Goal: Navigation & Orientation: Find specific page/section

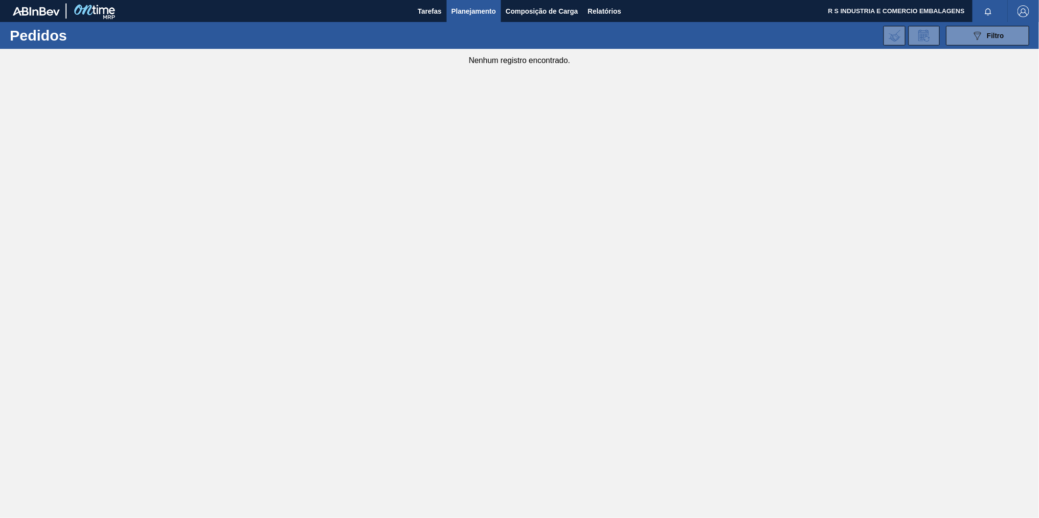
click at [466, 23] on div "089F7B8B-B2A5-4AFE-B5C0-19BA573D28AC Filtro Código Pedido Portal Códido PO SAP …" at bounding box center [595, 35] width 875 height 29
click at [468, 12] on span "Planejamento" at bounding box center [473, 11] width 45 height 12
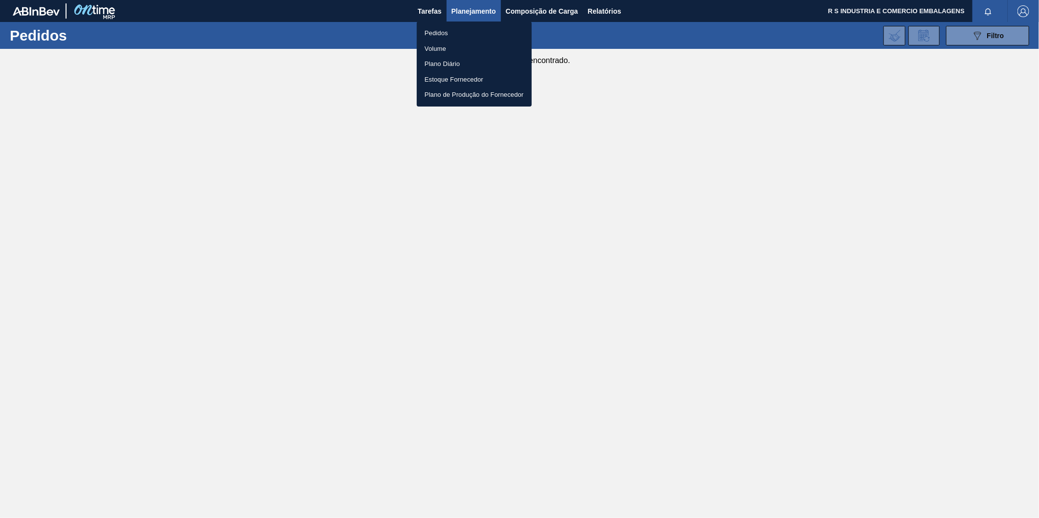
click at [422, 32] on li "Pedidos" at bounding box center [474, 33] width 115 height 16
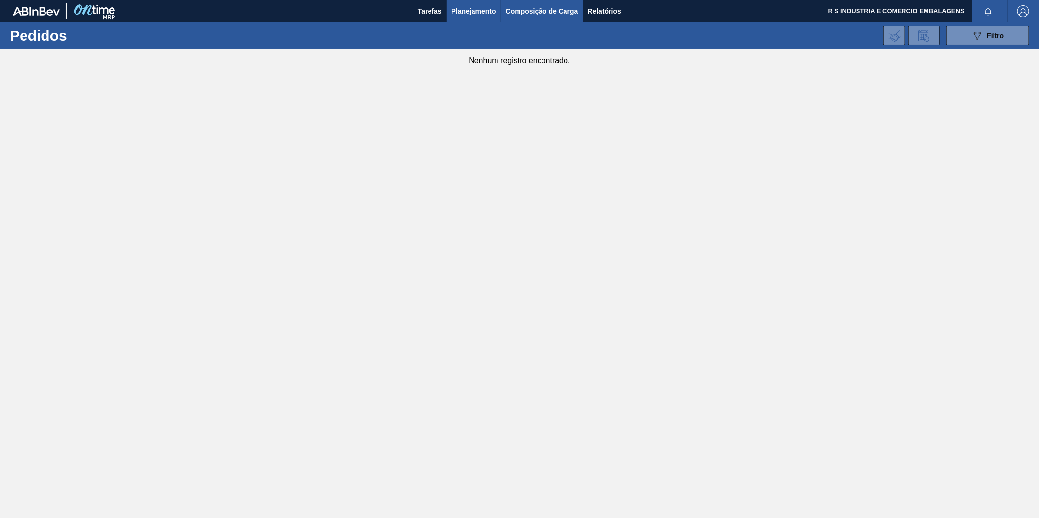
click at [517, 5] on span "Composição de Carga" at bounding box center [542, 11] width 72 height 12
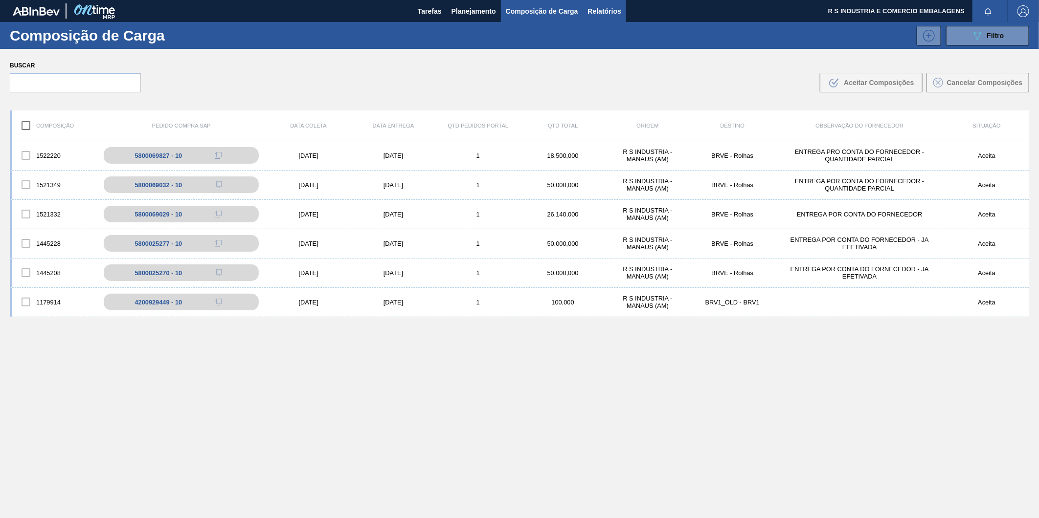
click at [602, 6] on span "Relatórios" at bounding box center [604, 11] width 33 height 12
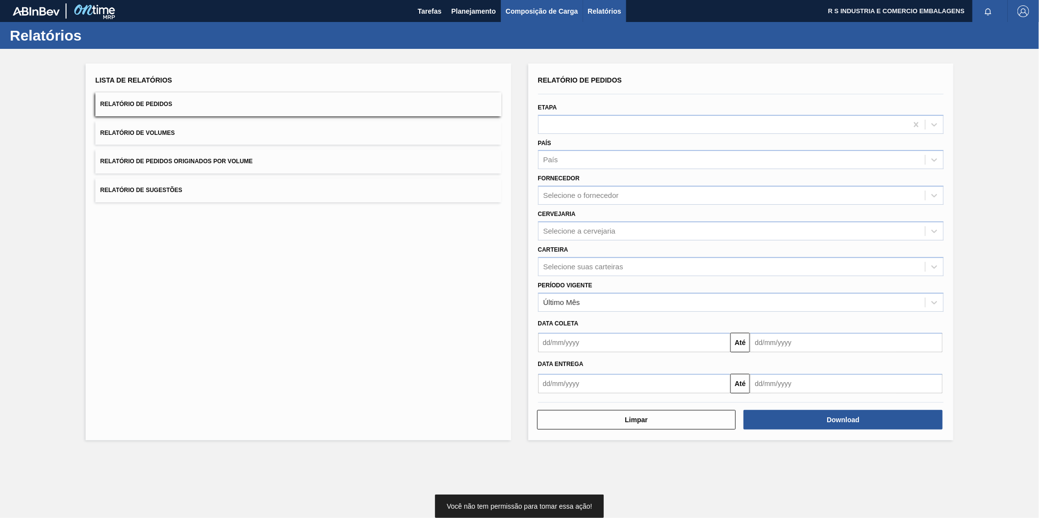
click at [545, 17] on span "Composição de Carga" at bounding box center [542, 11] width 72 height 12
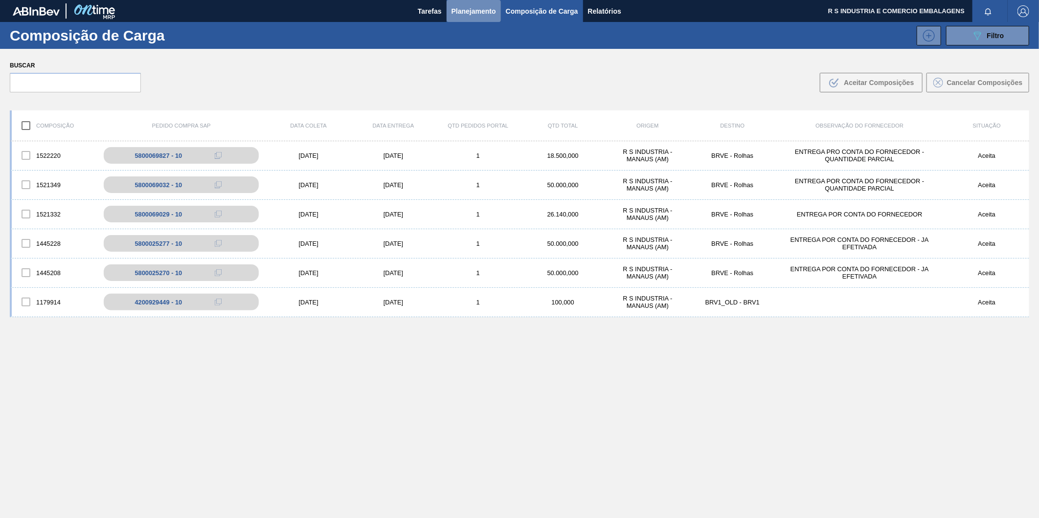
click at [477, 17] on span "Planejamento" at bounding box center [473, 11] width 45 height 12
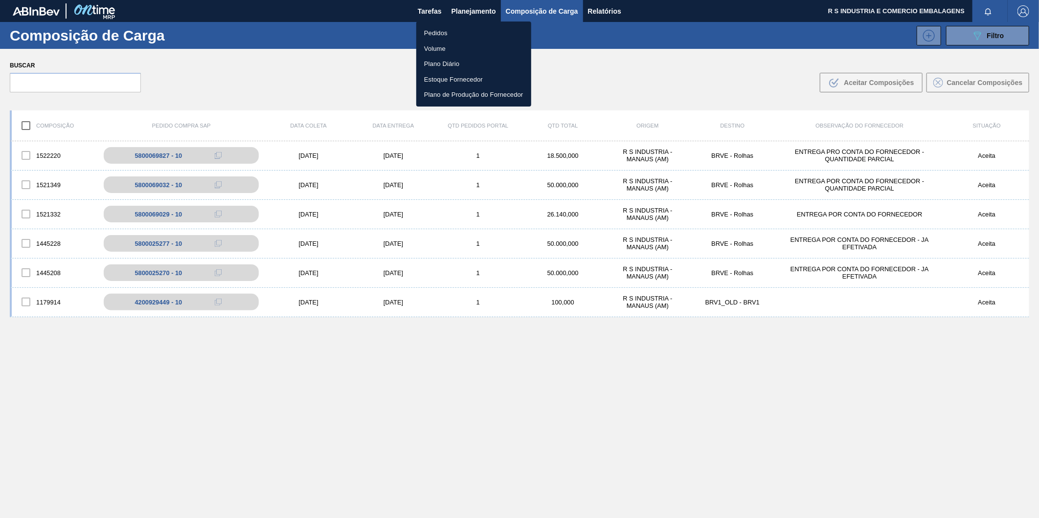
click at [441, 32] on li "Pedidos" at bounding box center [473, 33] width 115 height 16
